Goal: Task Accomplishment & Management: Complete application form

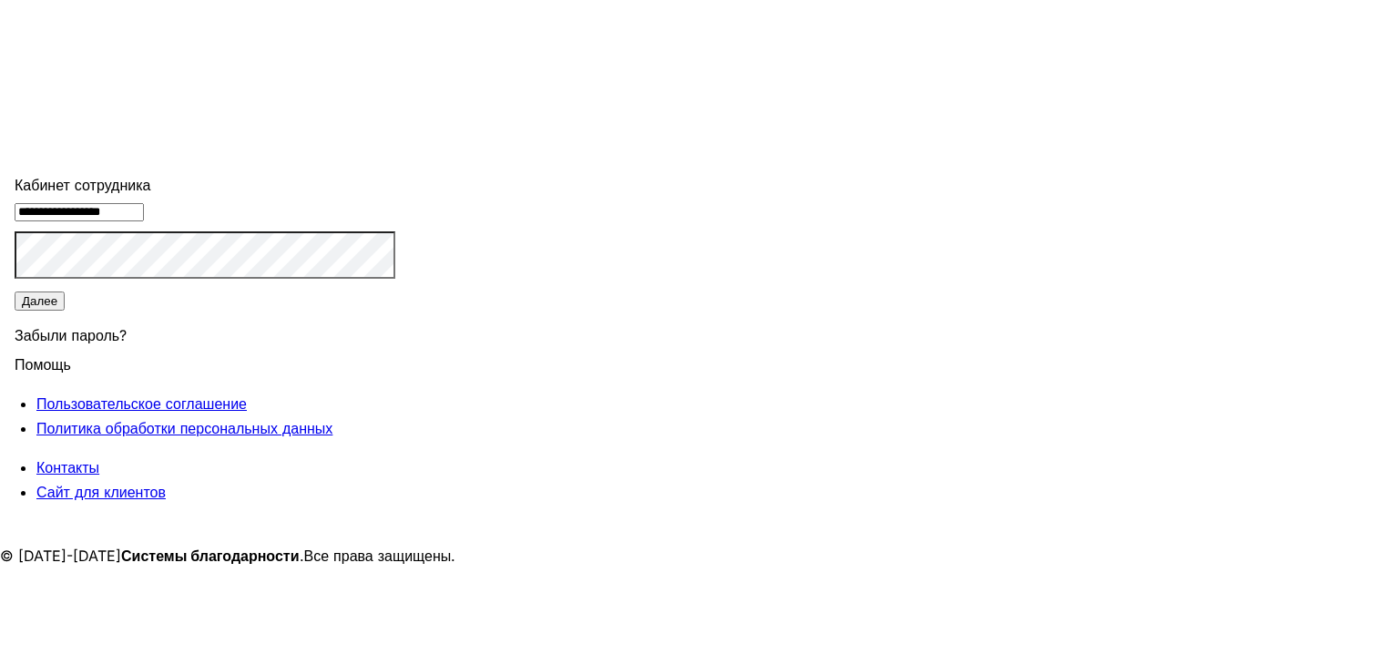
click at [144, 221] on input "**********" at bounding box center [79, 212] width 129 height 18
click at [65, 310] on button "Далее" at bounding box center [40, 300] width 50 height 19
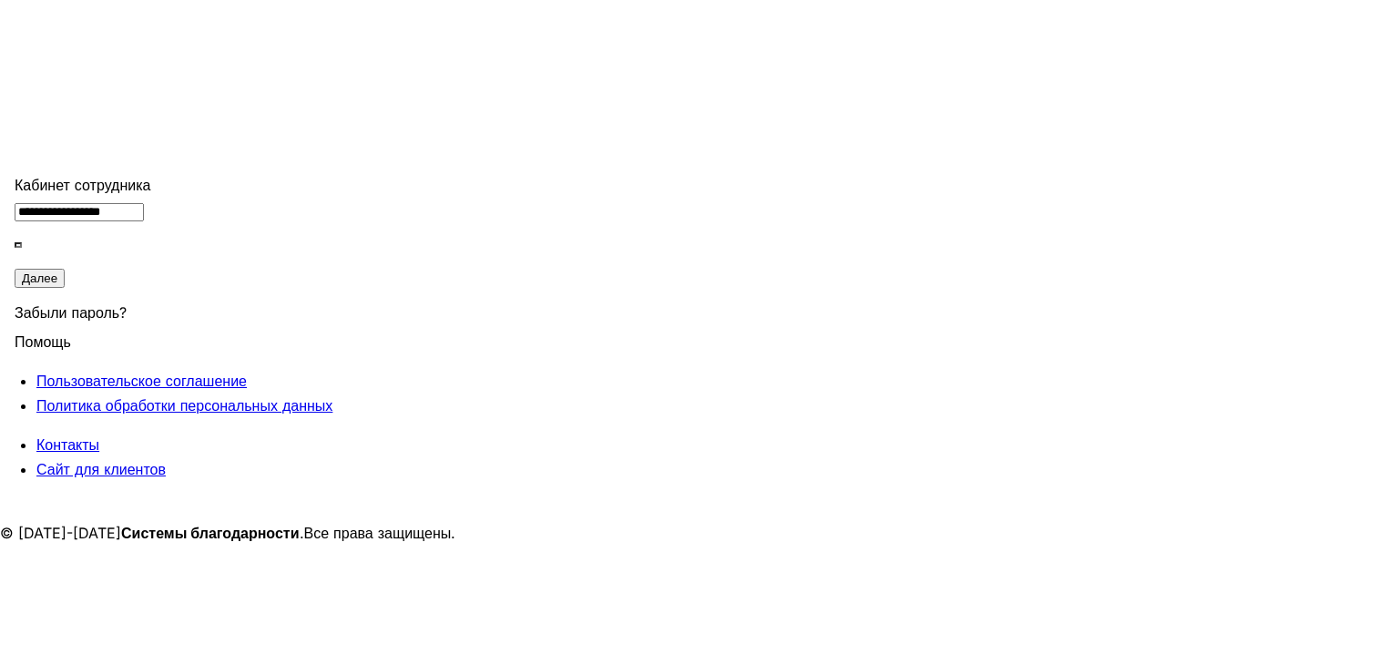
type input "******"
